Goal: Task Accomplishment & Management: Manage account settings

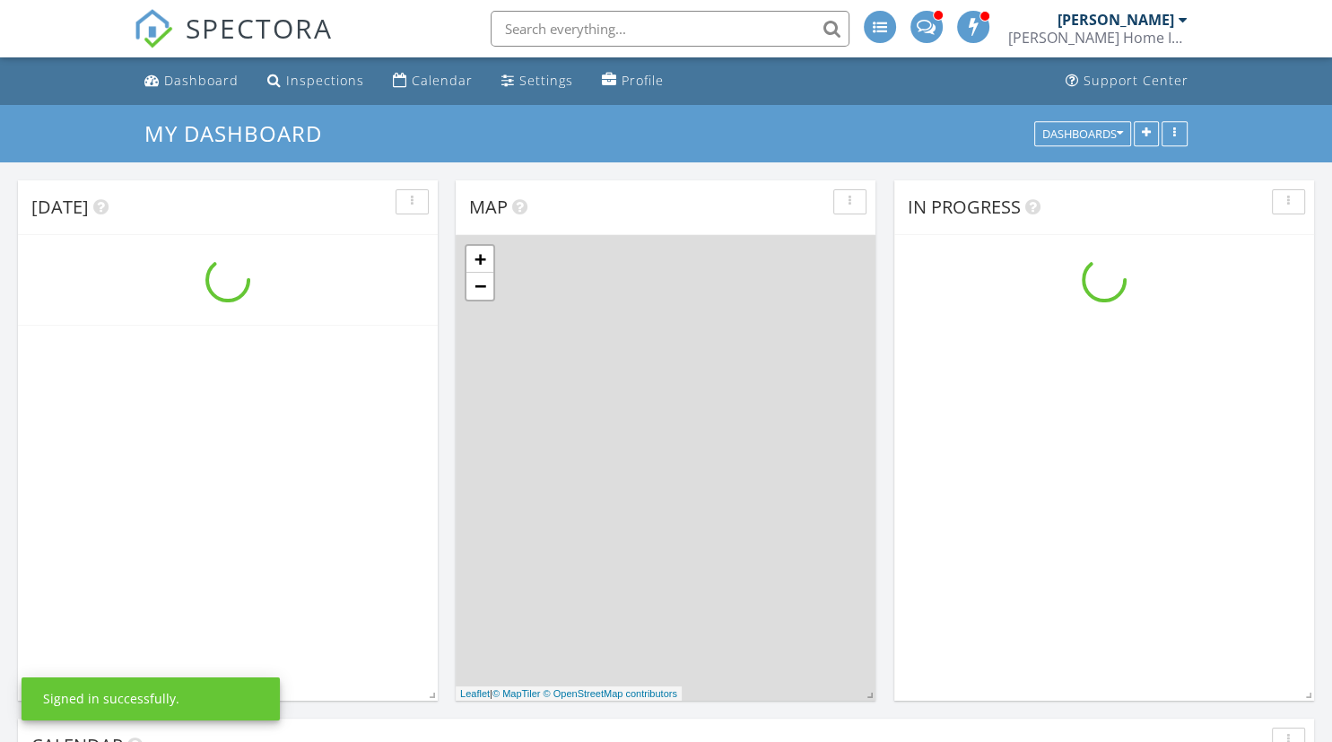
scroll to position [1857, 1332]
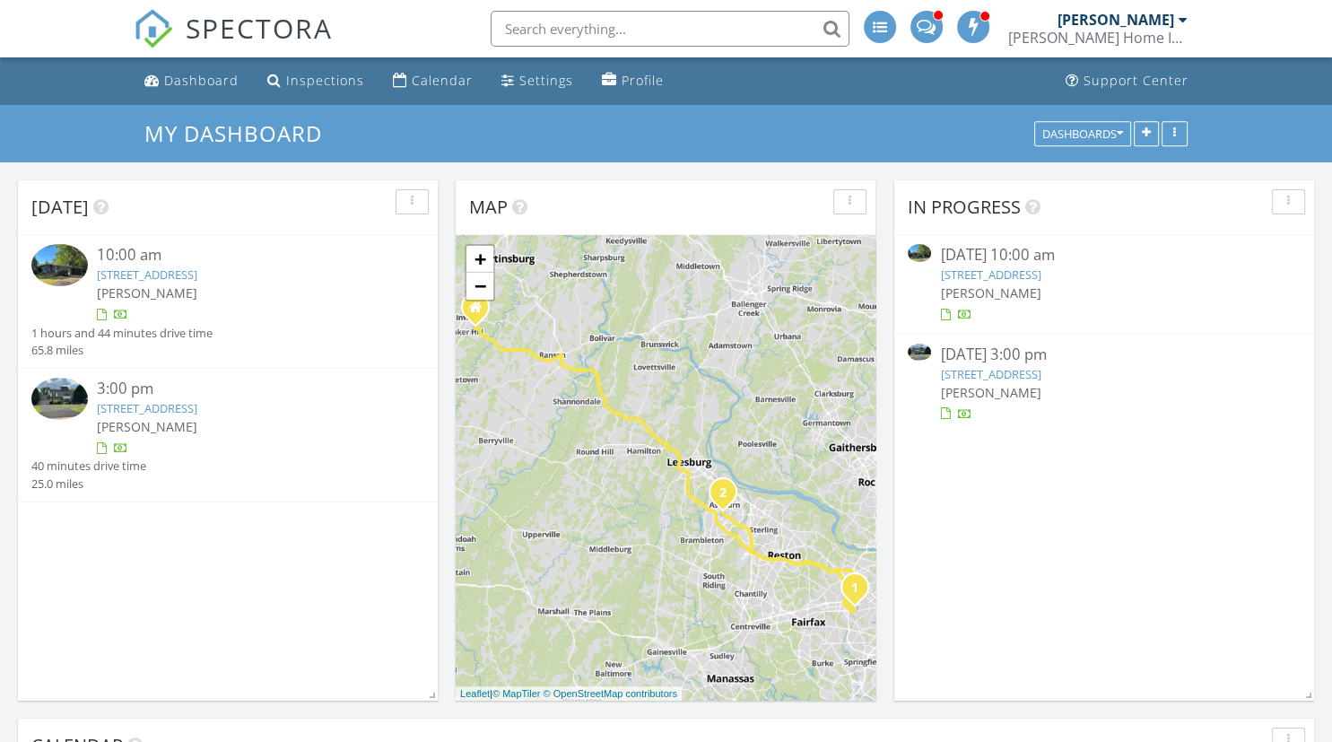
click at [197, 278] on link "2926 Meadow View Rd, Falls Church, VA 22042" at bounding box center [147, 274] width 100 height 16
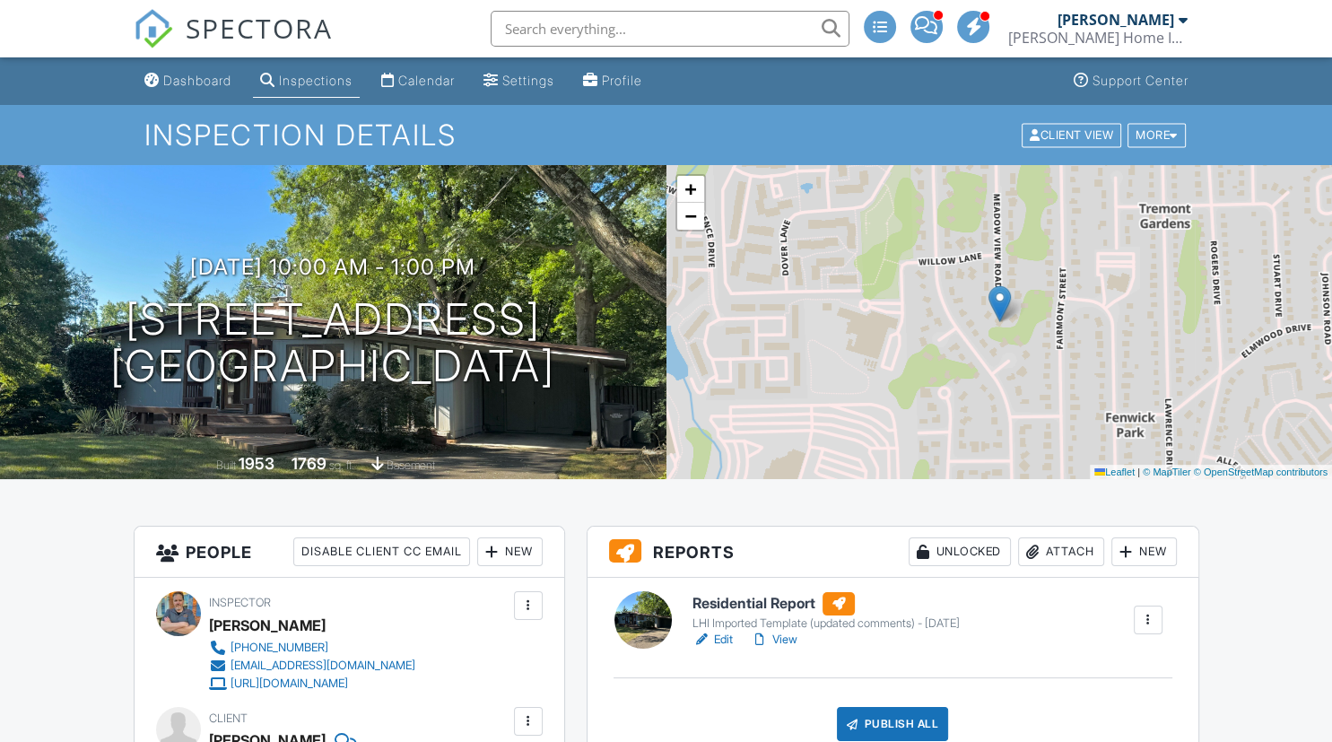
click at [786, 663] on div "Residential Report LHI Imported Template (updated comments) - 10/20/2023 Edit V…" at bounding box center [893, 666] width 611 height 177
click at [791, 638] on link "View" at bounding box center [774, 640] width 47 height 18
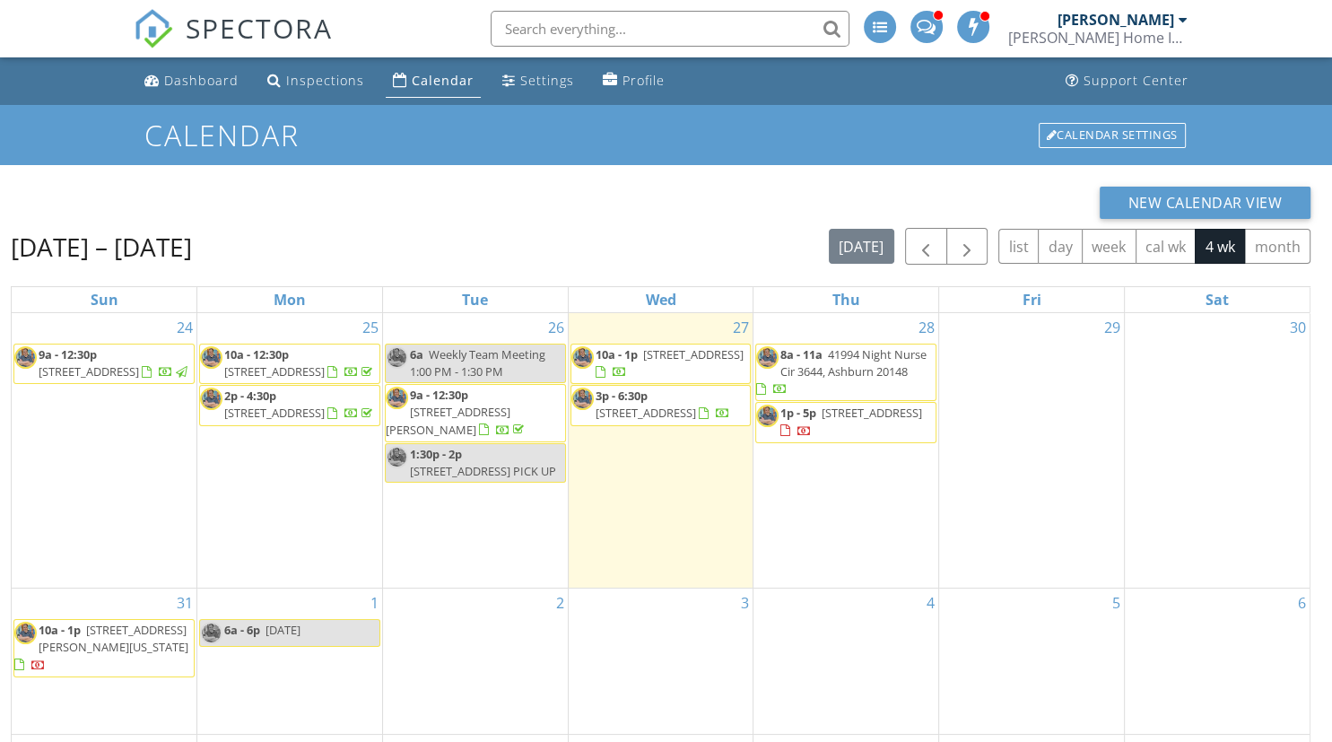
click at [668, 362] on span "2926 Meadow View Rd, Falls Church 22042" at bounding box center [693, 354] width 100 height 16
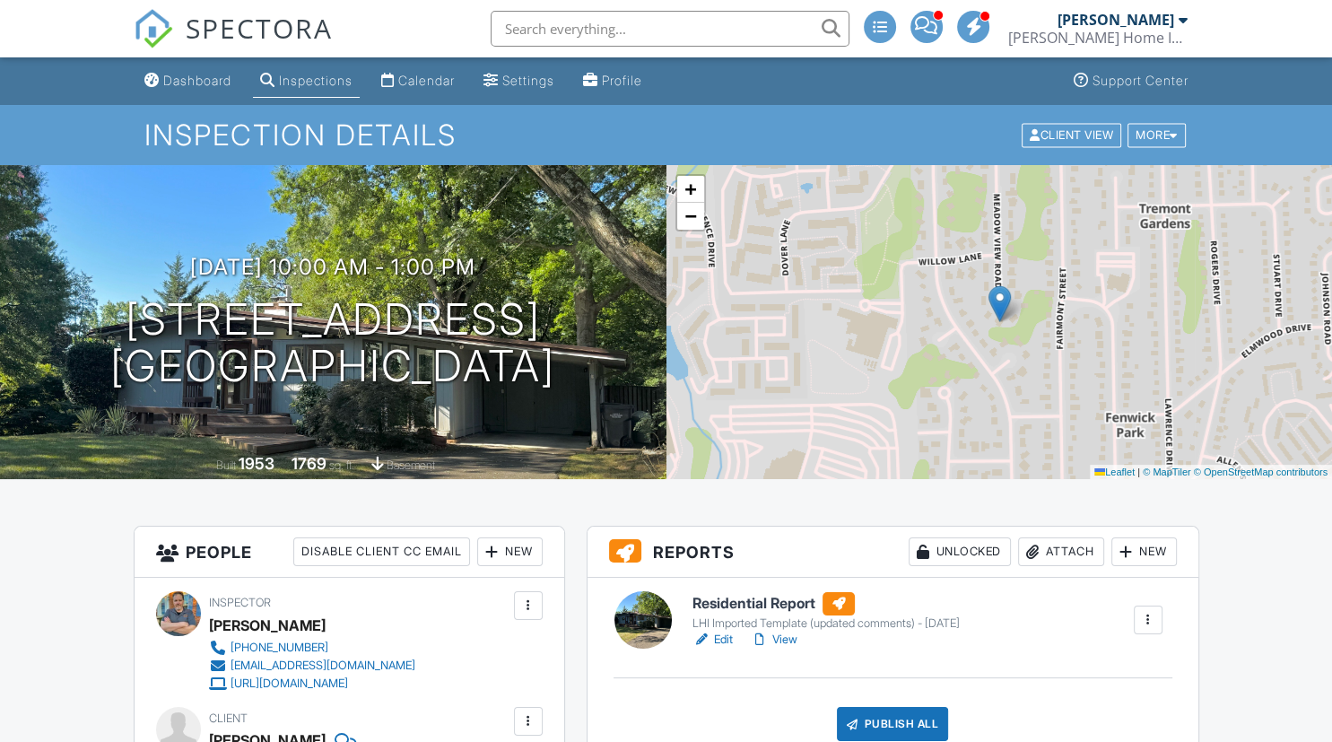
click at [797, 641] on link "View" at bounding box center [774, 640] width 47 height 18
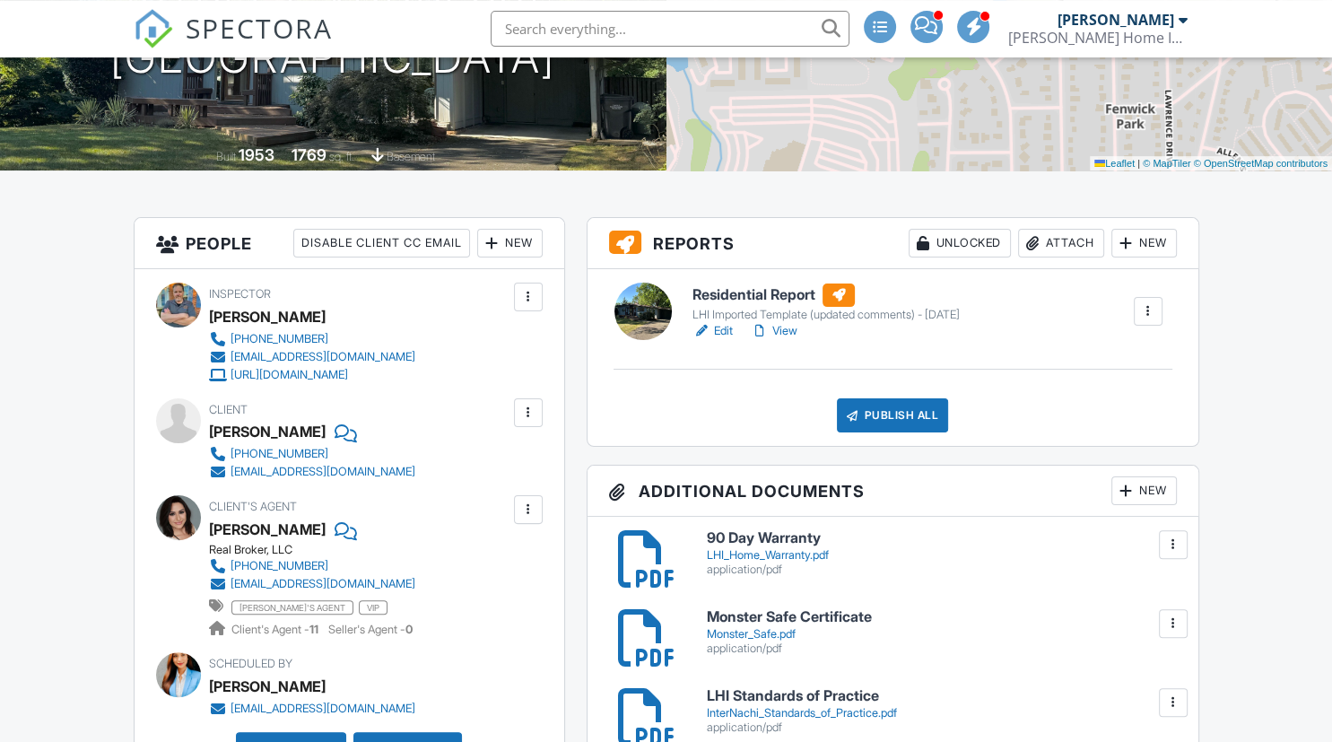
scroll to position [379, 0]
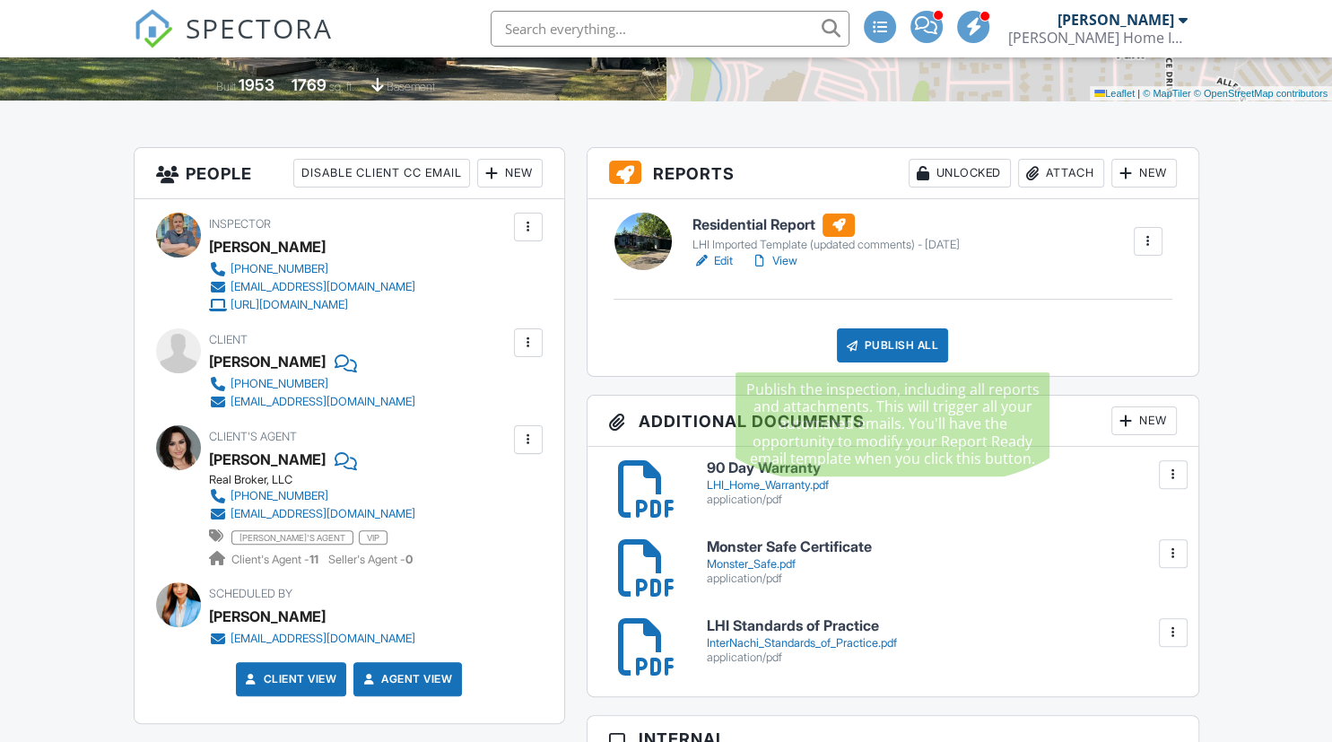
click at [880, 346] on div "Publish All" at bounding box center [893, 345] width 112 height 34
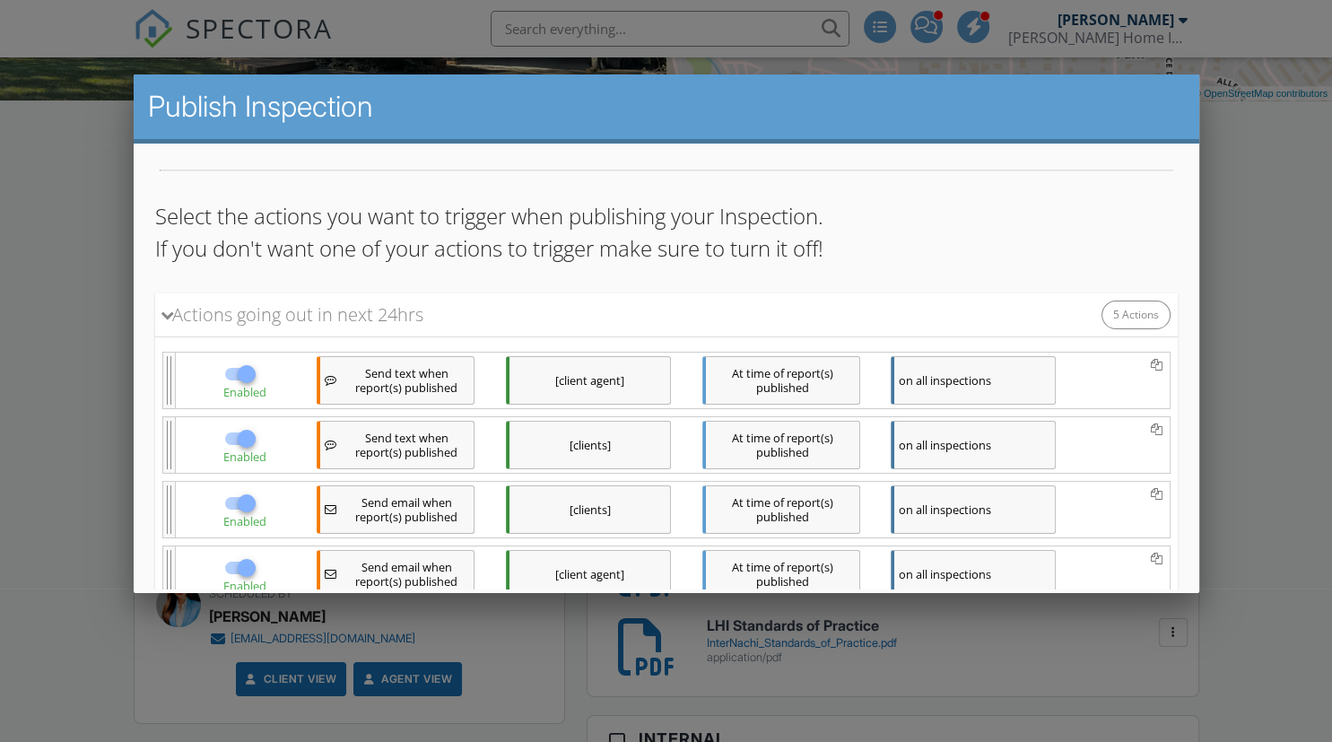
scroll to position [276, 0]
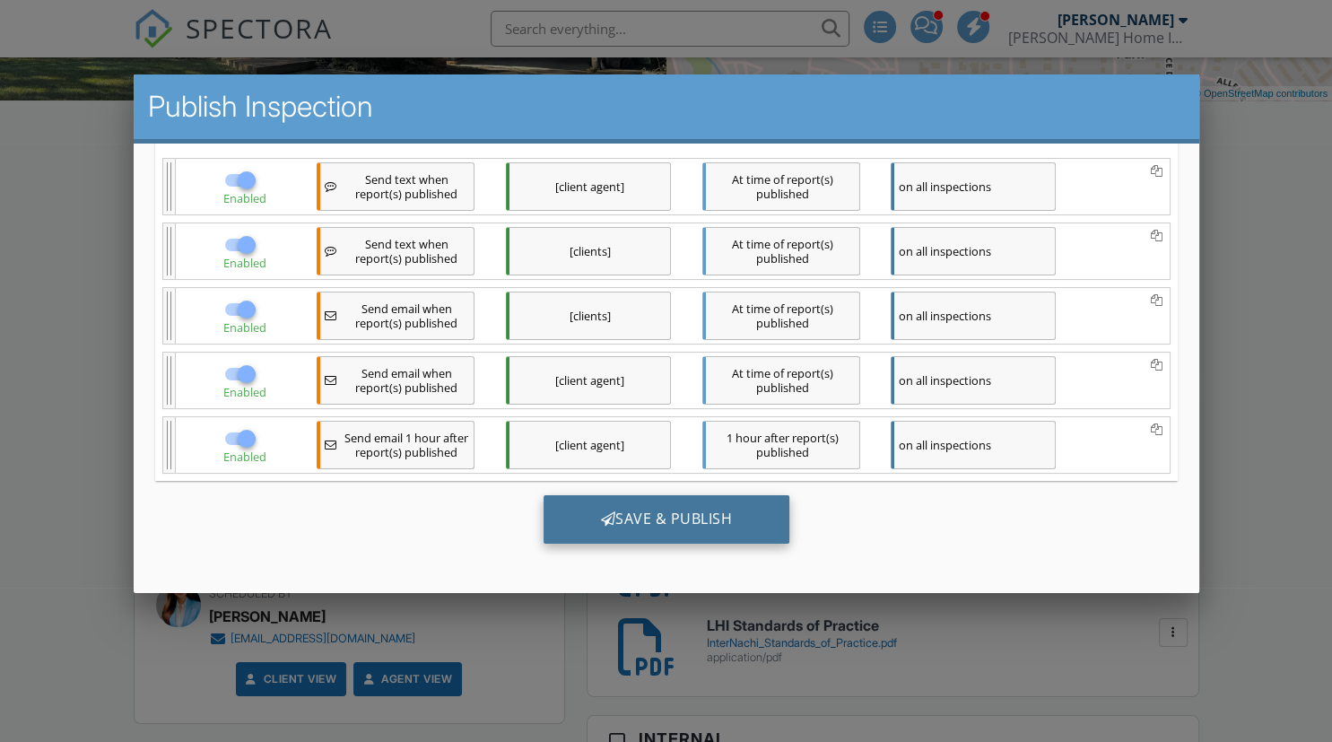
click at [679, 518] on div "Save & Publish" at bounding box center [666, 518] width 247 height 48
